Goal: Check status: Check status

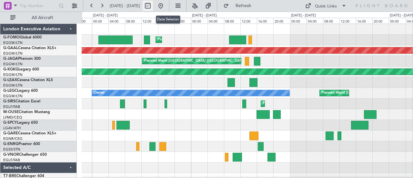
click at [153, 4] on button at bounding box center [148, 6] width 10 height 10
select select "9"
select select "2025"
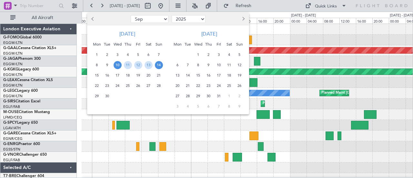
click at [94, 16] on button "Previous month" at bounding box center [93, 19] width 7 height 10
select select "8"
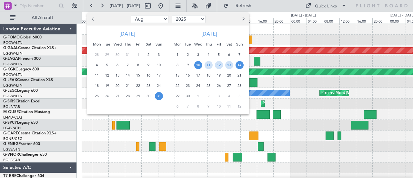
click at [155, 96] on span "31" at bounding box center [159, 96] width 8 height 8
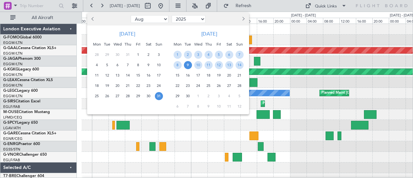
click at [191, 65] on span "9" at bounding box center [188, 65] width 8 height 8
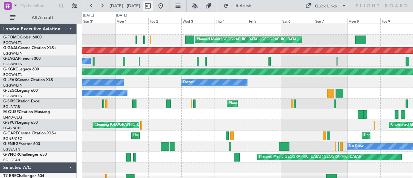
click at [153, 5] on button at bounding box center [148, 6] width 10 height 10
select select "8"
select select "2025"
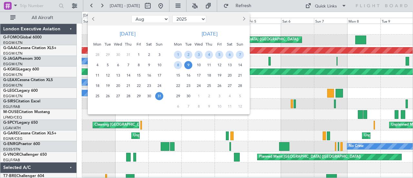
click at [198, 64] on span "10" at bounding box center [199, 65] width 8 height 8
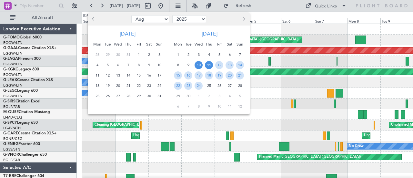
click at [207, 65] on span "11" at bounding box center [209, 65] width 8 height 8
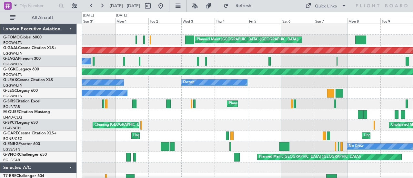
select select "9"
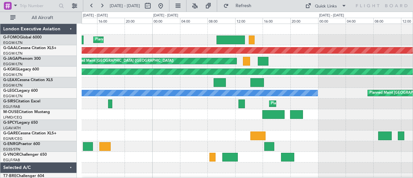
click at [122, 146] on div at bounding box center [247, 146] width 331 height 11
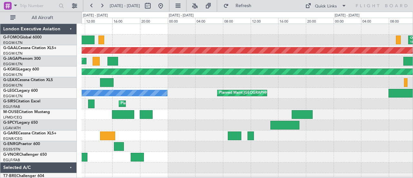
click at [214, 151] on div at bounding box center [247, 146] width 331 height 11
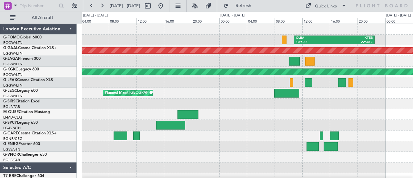
click at [216, 160] on div at bounding box center [247, 157] width 331 height 11
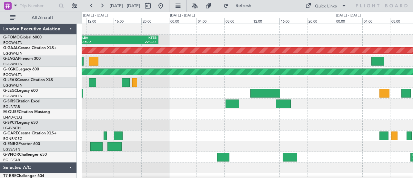
click at [178, 145] on div at bounding box center [247, 146] width 331 height 11
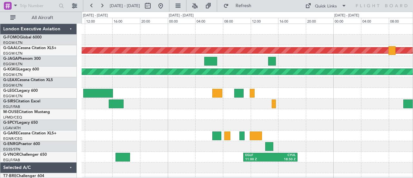
click at [151, 146] on div at bounding box center [247, 146] width 331 height 11
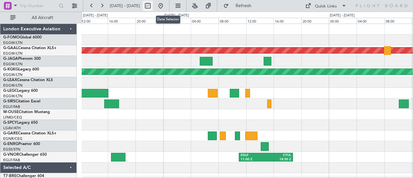
click at [153, 6] on button at bounding box center [148, 6] width 10 height 10
select select "9"
select select "2025"
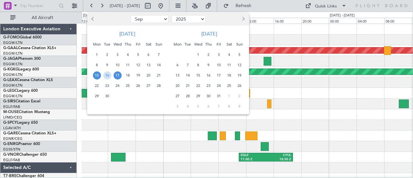
click at [92, 18] on button "Previous month" at bounding box center [93, 19] width 7 height 10
select select "8"
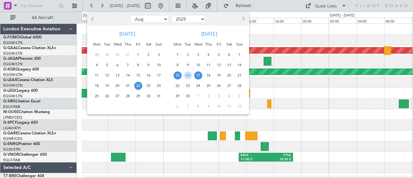
click at [138, 87] on span "22" at bounding box center [138, 86] width 8 height 8
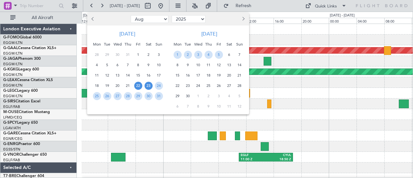
click at [146, 86] on span "23" at bounding box center [149, 86] width 8 height 8
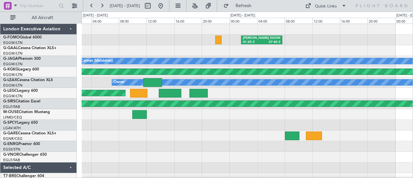
click at [100, 41] on div "[PERSON_NAME] 01:45 Z EGGW 07:40 Z No Crew Cannes ([GEOGRAPHIC_DATA]) AOG Maint…" at bounding box center [247, 136] width 331 height 224
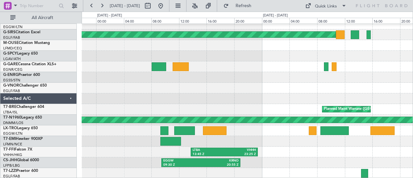
scroll to position [69, 0]
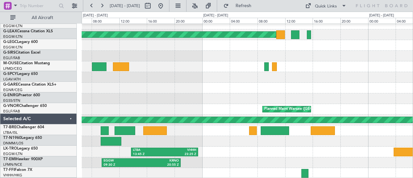
click at [99, 72] on div at bounding box center [247, 66] width 331 height 11
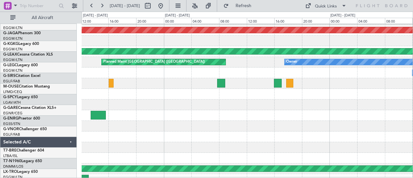
click at [36, 105] on div "Planned Maint Dusseldorf Owner Ibiza AOG Maint [GEOGRAPHIC_DATA] ([GEOGRAPHIC_D…" at bounding box center [206, 95] width 413 height 166
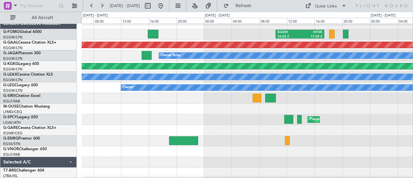
scroll to position [5, 0]
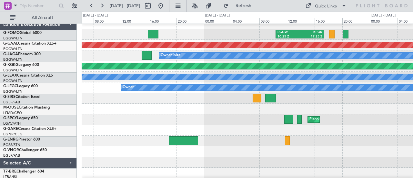
click at [98, 112] on div at bounding box center [247, 109] width 331 height 11
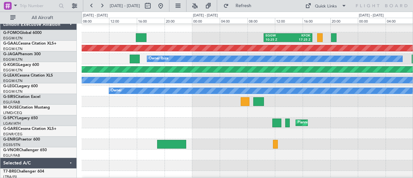
scroll to position [0, 0]
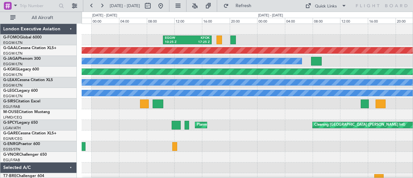
click at [256, 125] on div "Planned Maint Athens ([PERSON_NAME] Intl) Cleaning [GEOGRAPHIC_DATA] ([PERSON_N…" at bounding box center [247, 125] width 331 height 11
